Goal: Use online tool/utility: Utilize a website feature to perform a specific function

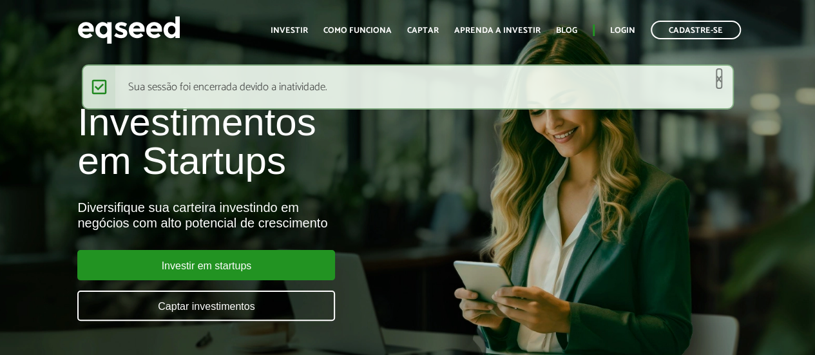
click at [719, 84] on link "×" at bounding box center [719, 79] width 8 height 14
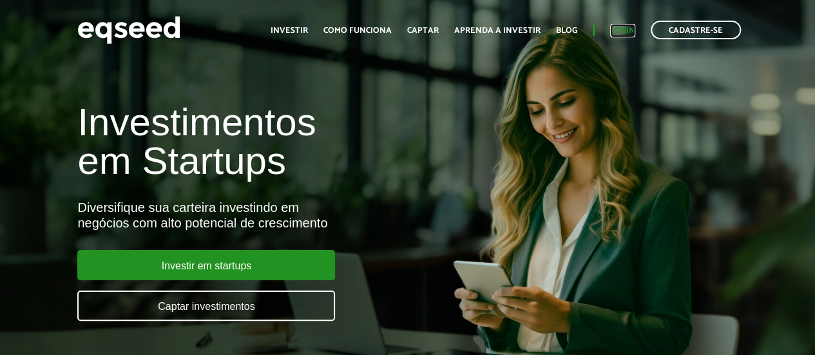
click at [615, 33] on link "Login" at bounding box center [622, 30] width 25 height 8
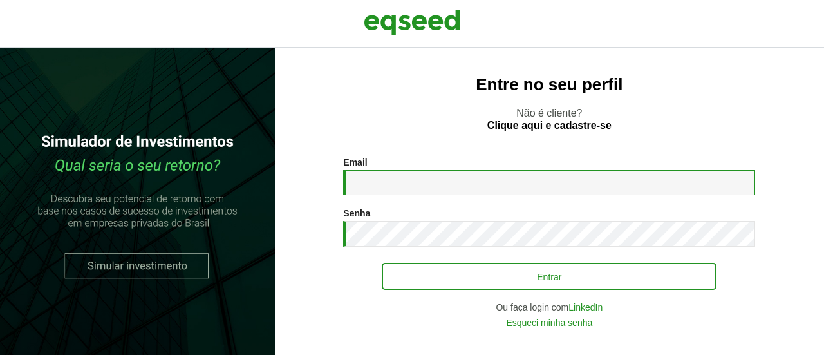
type input "**********"
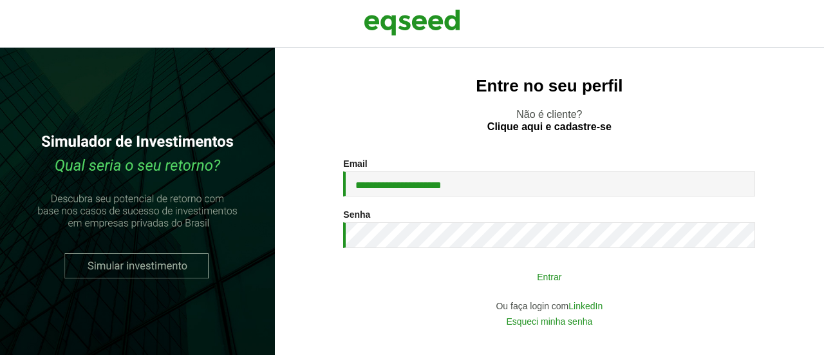
click at [479, 281] on button "Entrar" at bounding box center [549, 276] width 335 height 24
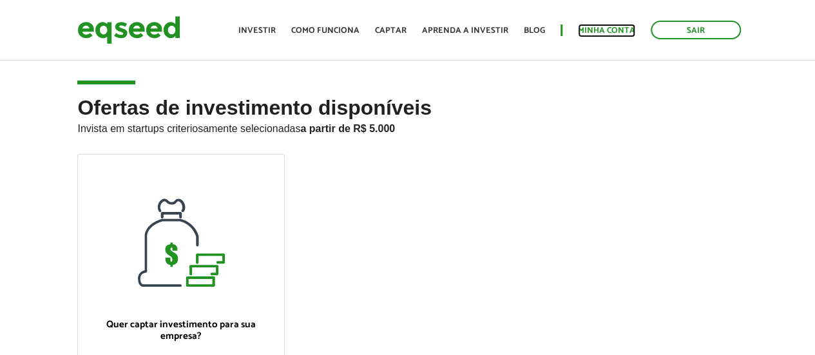
click at [612, 30] on link "Minha conta" at bounding box center [606, 30] width 57 height 8
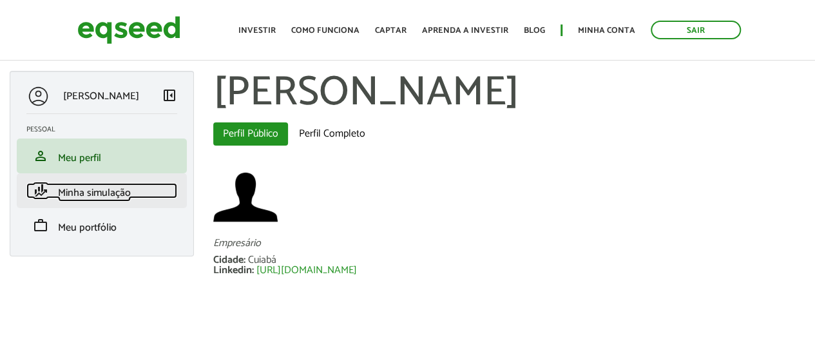
click at [82, 184] on link "finance_mode Minha simulação" at bounding box center [101, 190] width 151 height 15
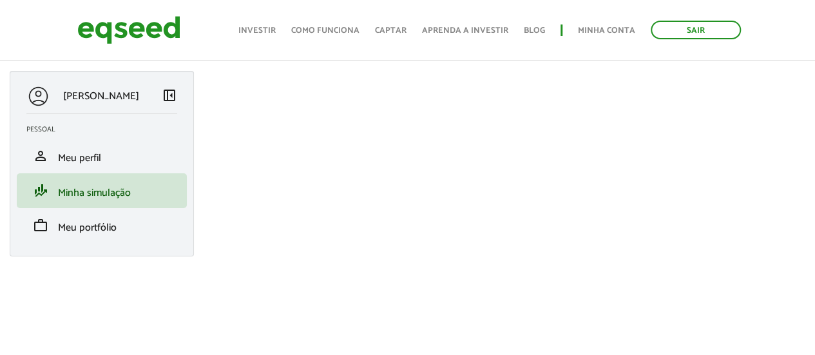
scroll to position [64, 0]
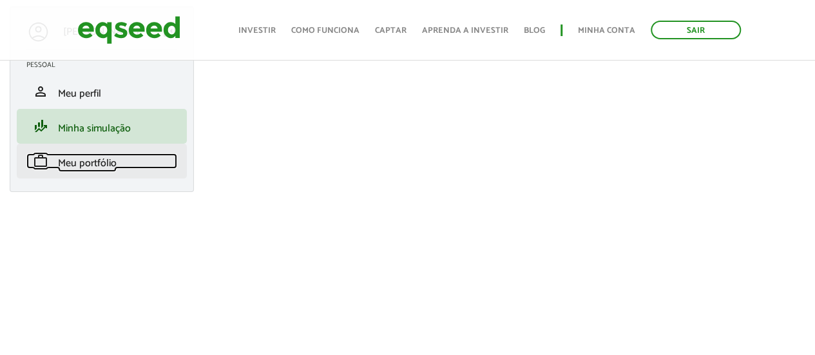
click at [110, 164] on span "Meu portfólio" at bounding box center [87, 163] width 59 height 17
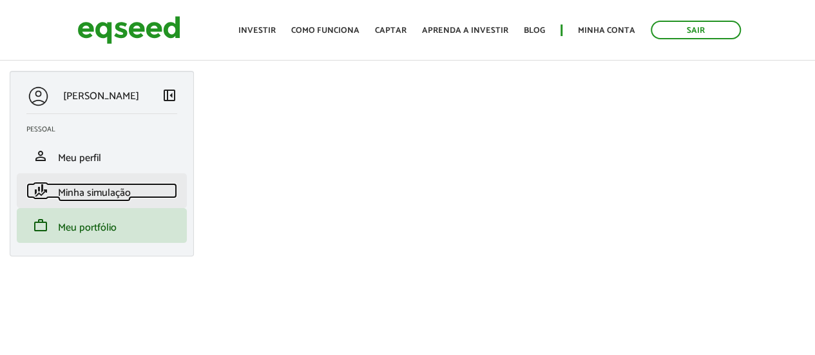
click at [93, 185] on span "Minha simulação" at bounding box center [94, 192] width 73 height 17
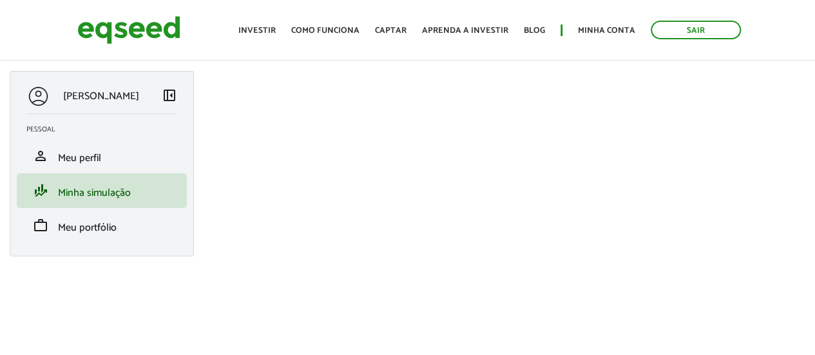
scroll to position [64, 0]
